Goal: Transaction & Acquisition: Subscribe to service/newsletter

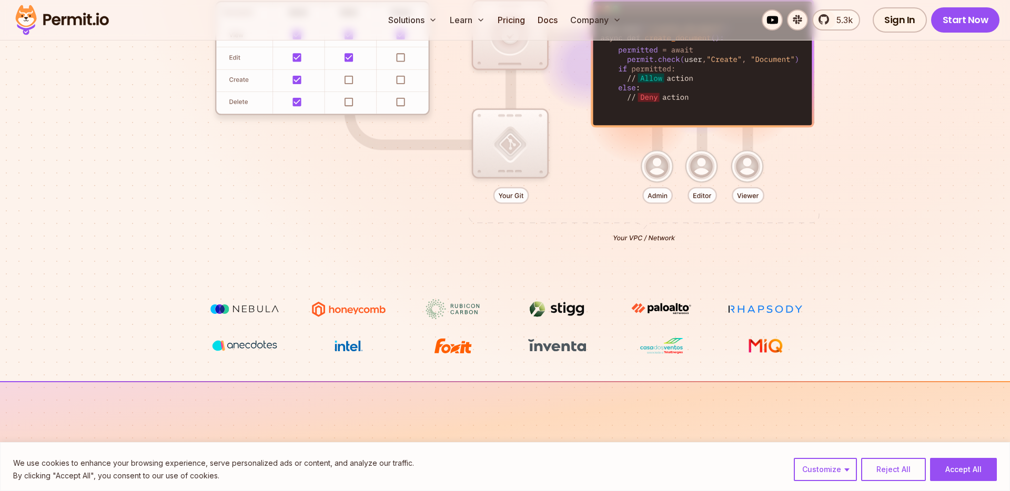
scroll to position [346, 0]
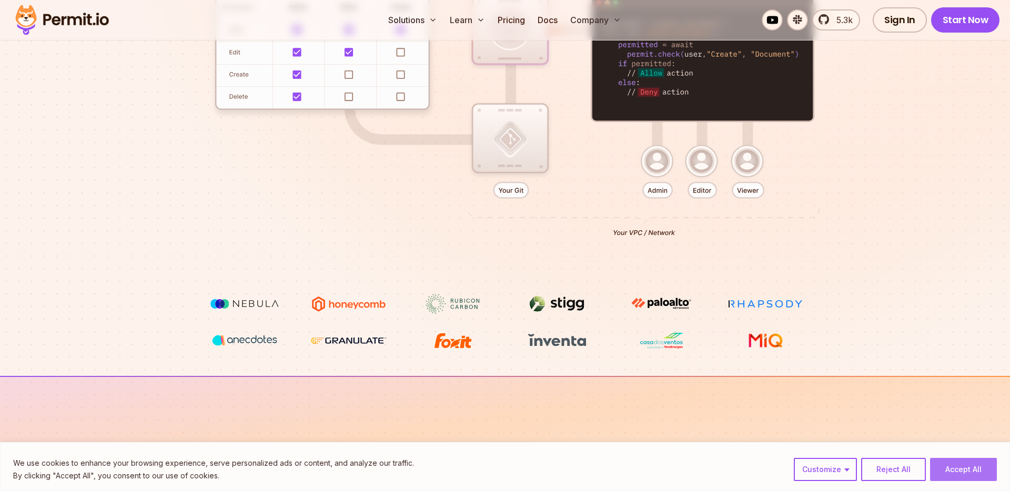
click at [959, 469] on button "Accept All" at bounding box center [963, 469] width 67 height 23
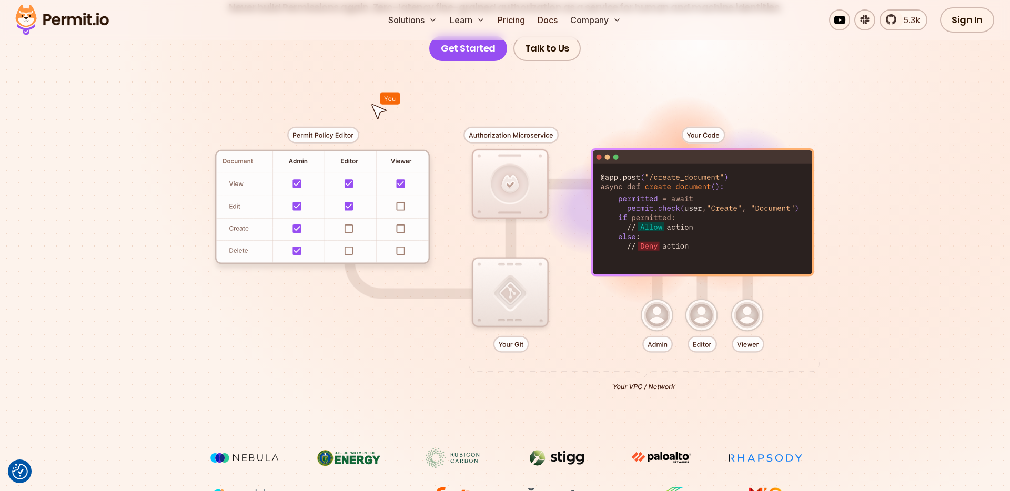
scroll to position [0, 0]
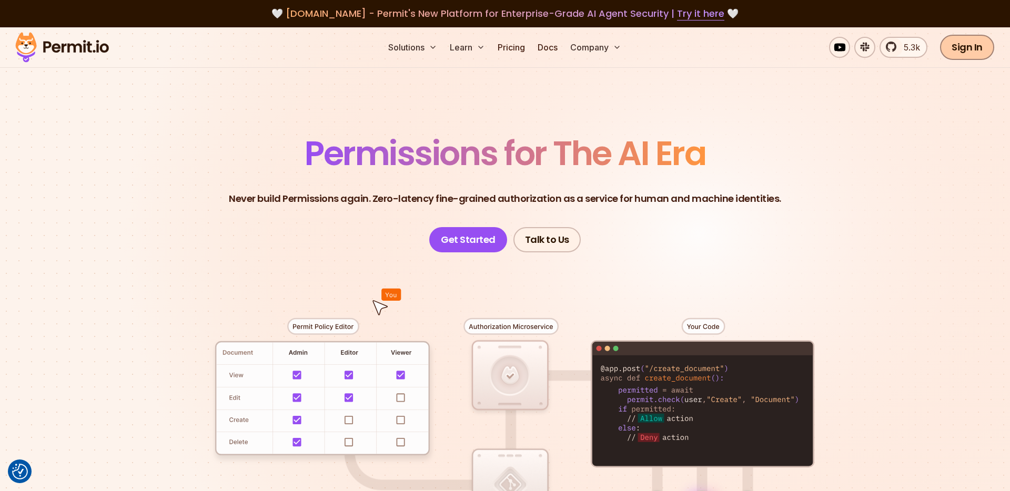
click at [961, 49] on link "Sign In" at bounding box center [967, 47] width 54 height 25
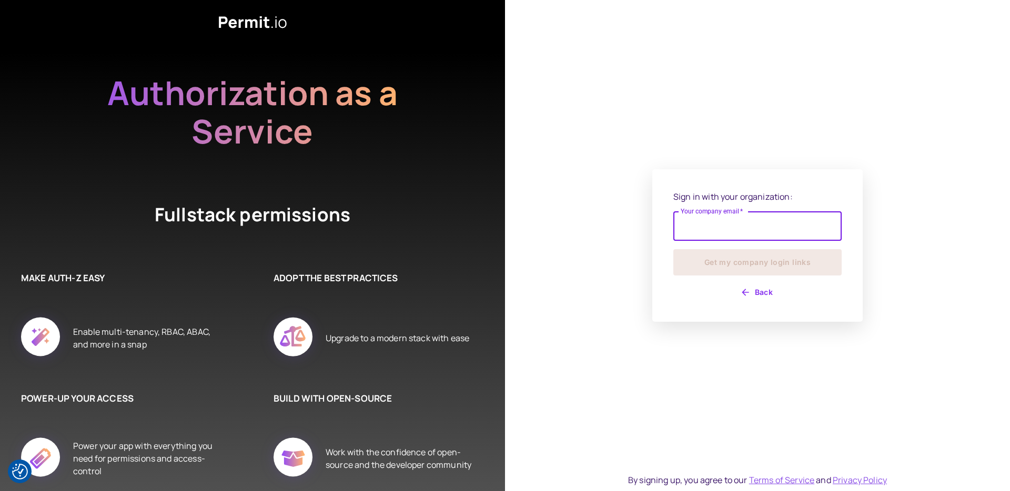
click at [722, 220] on input "Your company email   *" at bounding box center [757, 225] width 168 height 29
type input "**********"
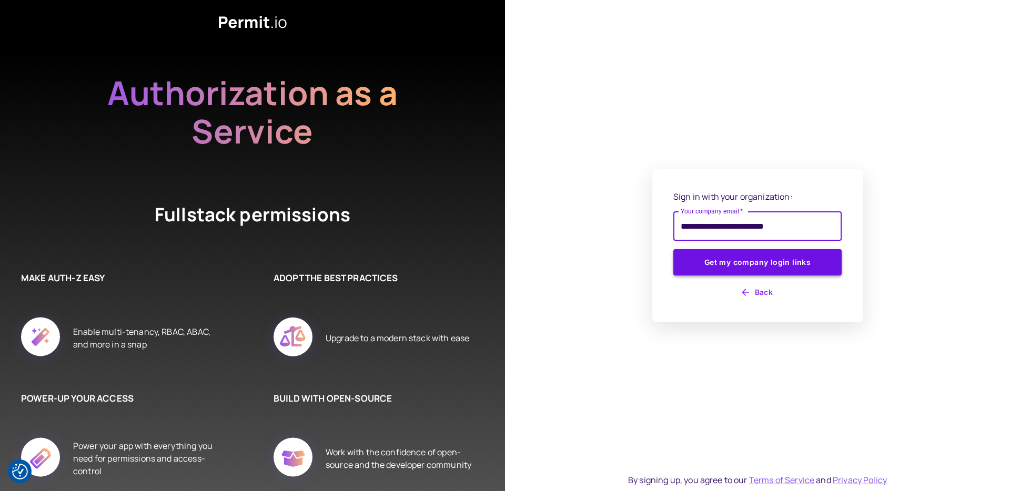
click at [739, 265] on button "Get my company login links" at bounding box center [757, 262] width 168 height 26
